Goal: Task Accomplishment & Management: Manage account settings

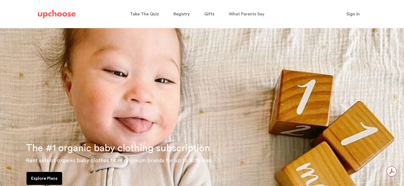
click at [354, 15] on span "Sign in" at bounding box center [352, 14] width 13 height 4
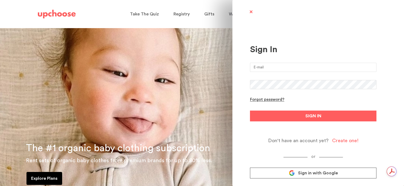
type input "[EMAIL_ADDRESS][DOMAIN_NAME]"
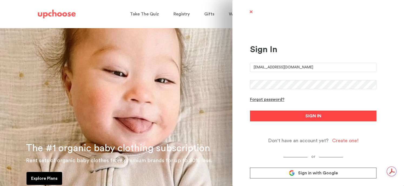
click at [295, 117] on button "SIGN IN" at bounding box center [313, 116] width 126 height 11
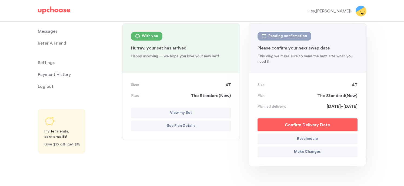
scroll to position [67, 0]
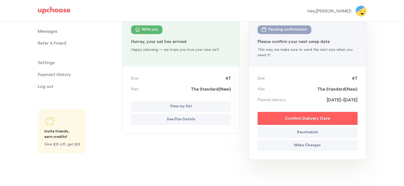
click at [292, 144] on button "Make Changes" at bounding box center [308, 145] width 100 height 11
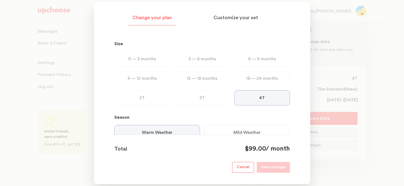
click at [239, 168] on p "Cancel" at bounding box center [243, 167] width 13 height 6
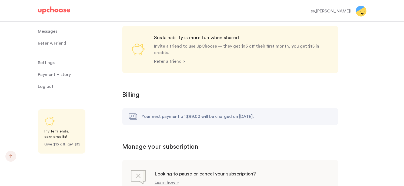
scroll to position [528, 0]
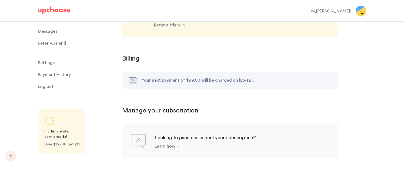
click at [169, 144] on p "Learn how >" at bounding box center [167, 146] width 24 height 4
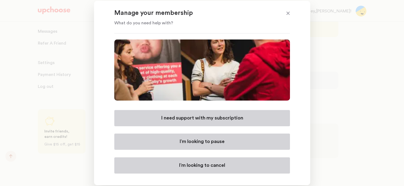
click at [182, 163] on p "I’m looking to cancel" at bounding box center [202, 165] width 46 height 6
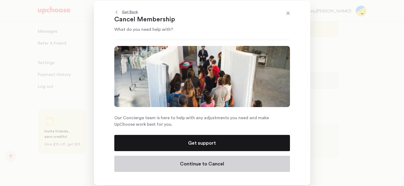
click at [210, 166] on p "Continue to Cancel" at bounding box center [202, 164] width 44 height 6
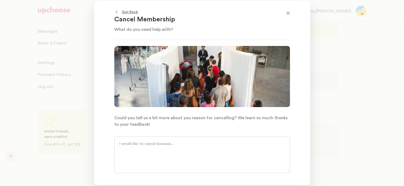
scroll to position [11, 0]
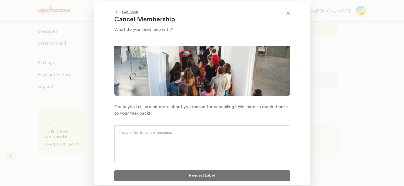
click at [187, 143] on textarea at bounding box center [202, 138] width 166 height 16
click at [151, 144] on textarea at bounding box center [202, 138] width 166 height 16
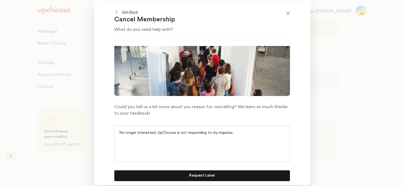
type textarea "No longer interested, UpChoose is not responding to my inquiries."
click at [194, 171] on button "Request Label" at bounding box center [202, 175] width 176 height 11
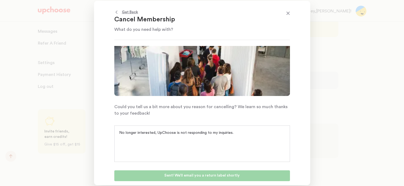
click at [289, 14] on span at bounding box center [288, 13] width 7 height 7
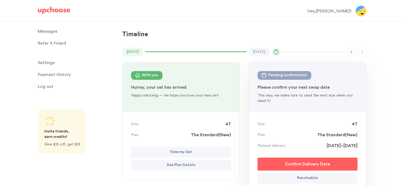
scroll to position [0, 0]
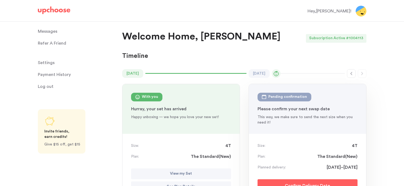
click at [360, 10] on img at bounding box center [361, 11] width 11 height 11
click at [349, 11] on div "Hey, Justine !" at bounding box center [330, 11] width 44 height 6
click at [363, 12] on img at bounding box center [361, 11] width 11 height 11
click at [342, 11] on div "Hey, Justine !" at bounding box center [330, 11] width 44 height 6
click at [357, 11] on img at bounding box center [361, 11] width 11 height 11
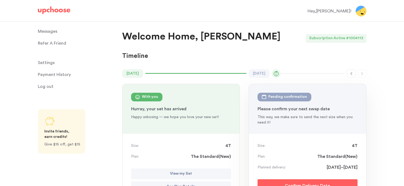
click at [41, 86] on span "Log out" at bounding box center [46, 86] width 16 height 11
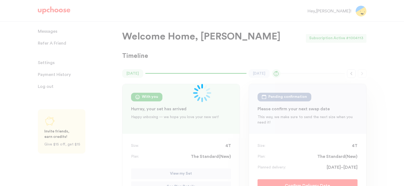
scroll to position [16, 0]
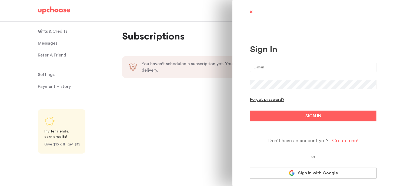
type input "[EMAIL_ADDRESS][DOMAIN_NAME]"
